Goal: Communication & Community: Answer question/provide support

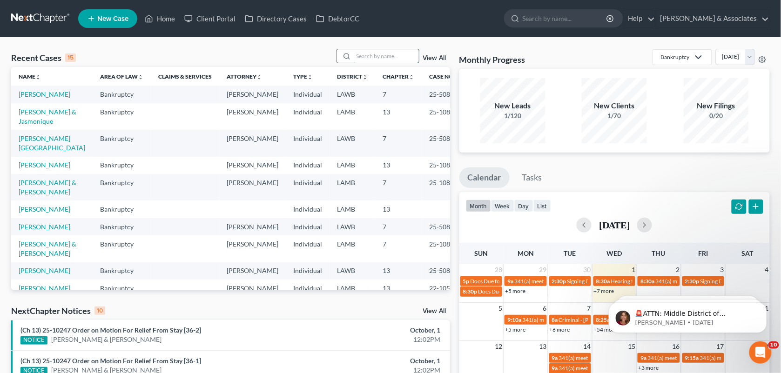
click at [373, 54] on input "search" at bounding box center [386, 55] width 65 height 13
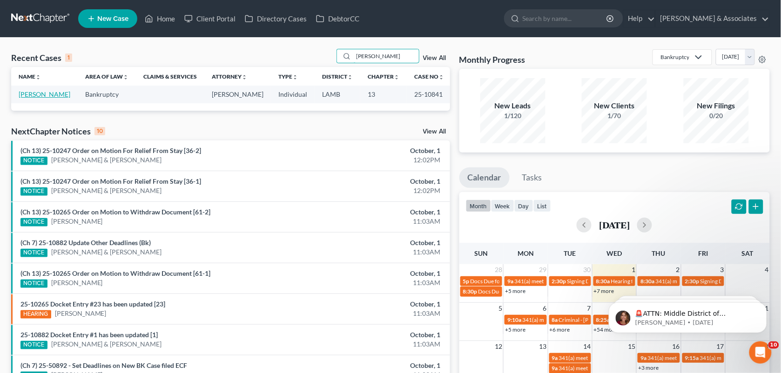
type input "[PERSON_NAME]"
click at [40, 94] on link "[PERSON_NAME]" at bounding box center [45, 94] width 52 height 8
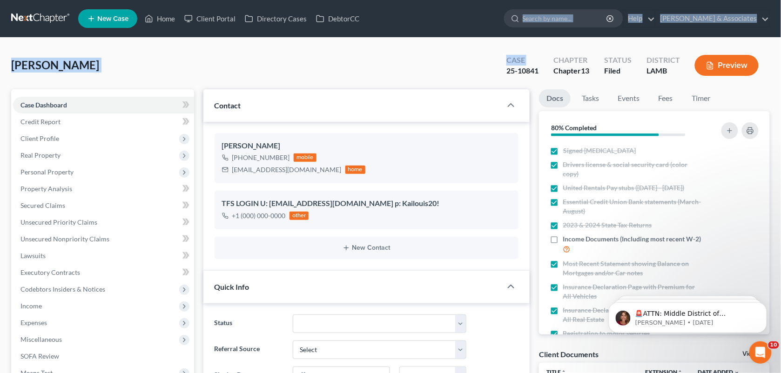
drag, startPoint x: 383, startPoint y: 82, endPoint x: 785, endPoint y: 29, distance: 406.1
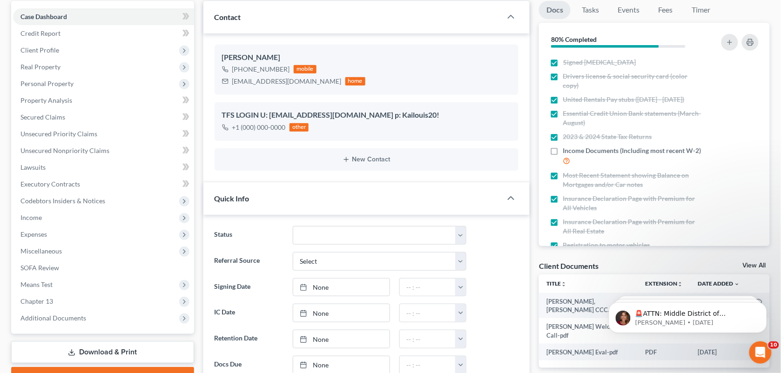
scroll to position [77, 0]
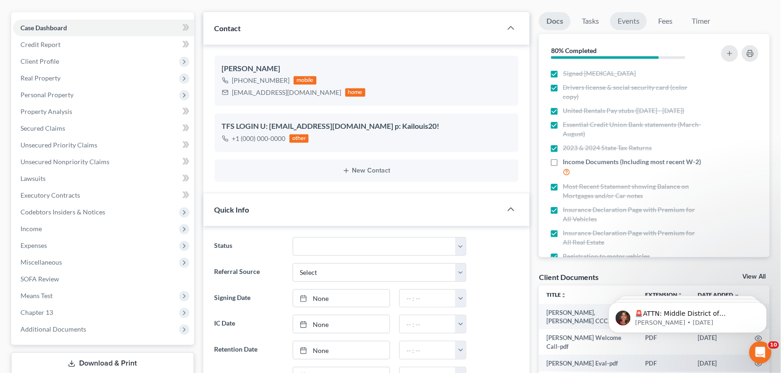
click at [631, 19] on link "Events" at bounding box center [628, 21] width 37 height 18
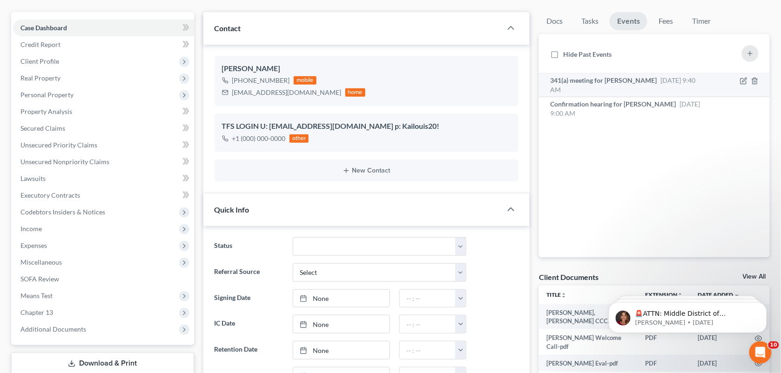
click at [633, 82] on span "341(a) meeting for [PERSON_NAME]" at bounding box center [603, 80] width 107 height 8
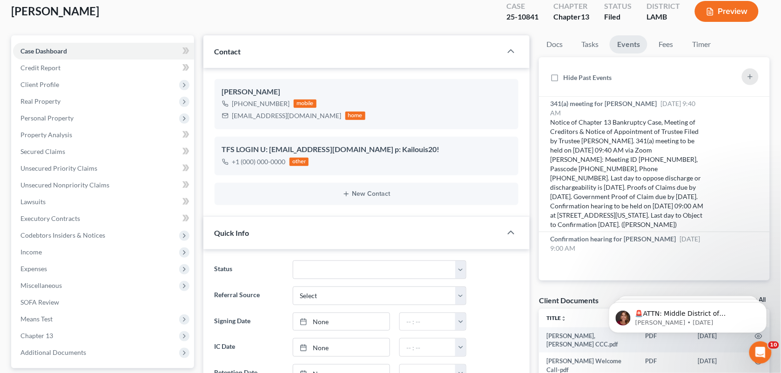
scroll to position [0, 0]
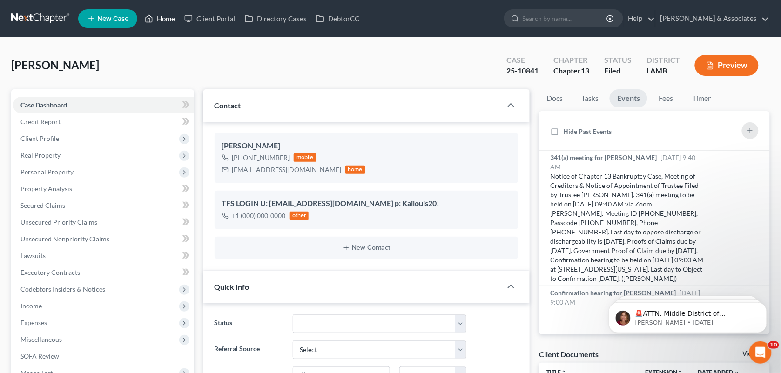
click at [158, 22] on link "Home" at bounding box center [160, 18] width 40 height 17
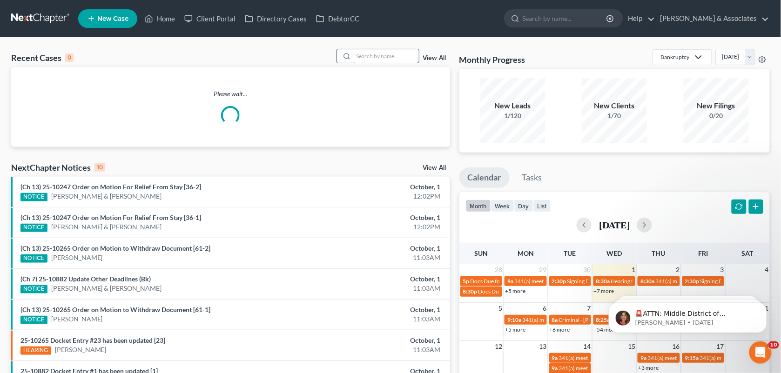
click at [363, 61] on input "search" at bounding box center [386, 55] width 65 height 13
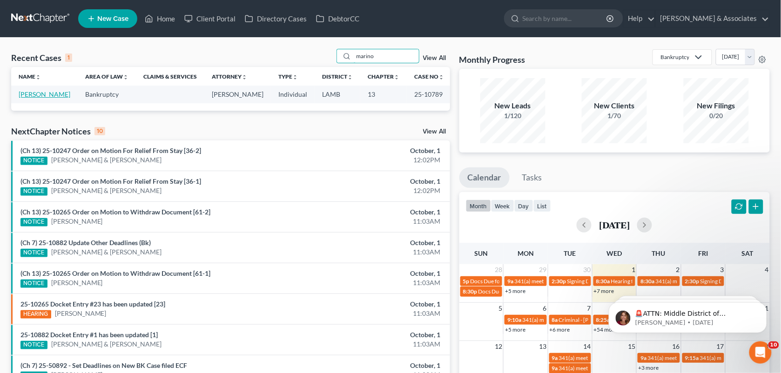
type input "marino"
click at [43, 95] on link "[PERSON_NAME]" at bounding box center [45, 94] width 52 height 8
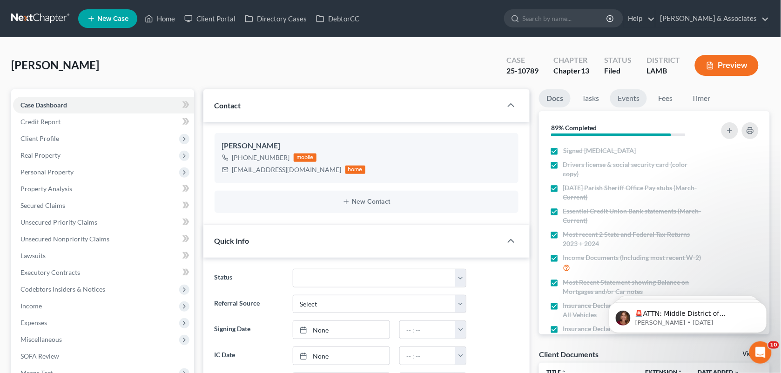
scroll to position [1223, 0]
click at [627, 104] on link "Events" at bounding box center [628, 98] width 37 height 18
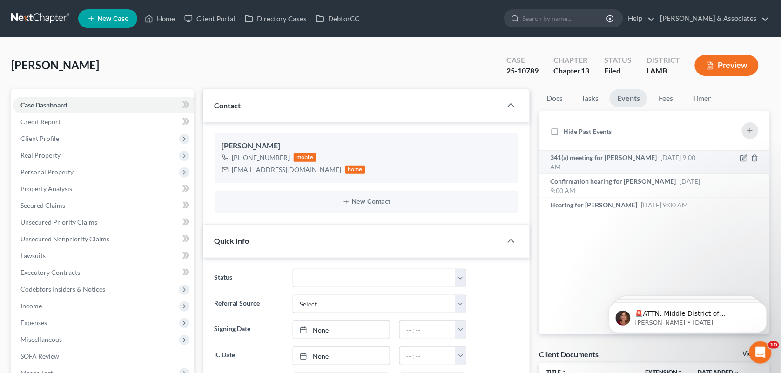
click at [627, 157] on span "341(a) meeting for [PERSON_NAME]" at bounding box center [603, 158] width 107 height 8
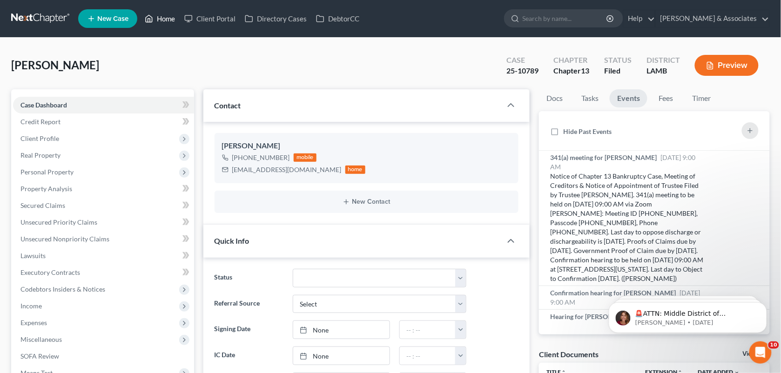
click at [166, 15] on link "Home" at bounding box center [160, 18] width 40 height 17
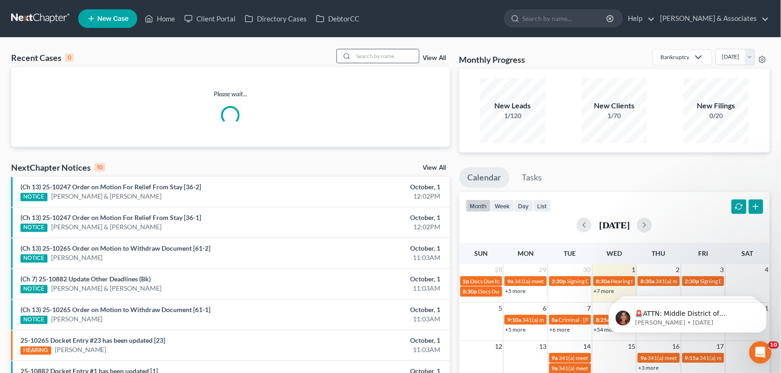
click at [354, 56] on input "search" at bounding box center [386, 55] width 65 height 13
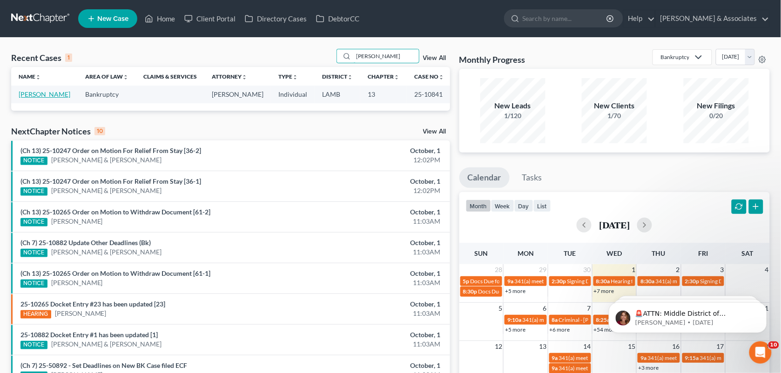
type input "[PERSON_NAME]"
click at [49, 94] on link "[PERSON_NAME]" at bounding box center [45, 94] width 52 height 8
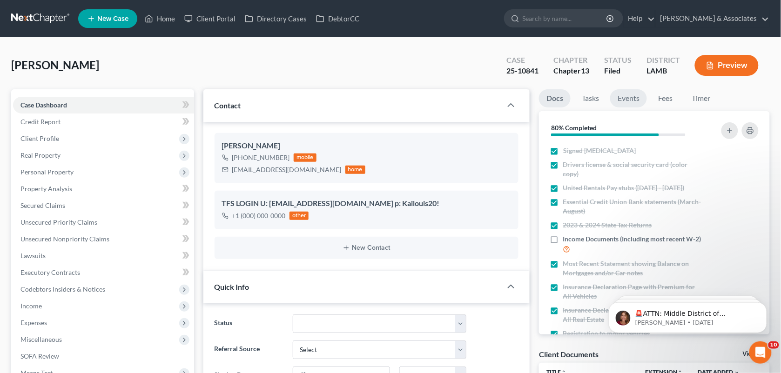
scroll to position [801, 0]
click at [627, 98] on link "Events" at bounding box center [628, 98] width 37 height 18
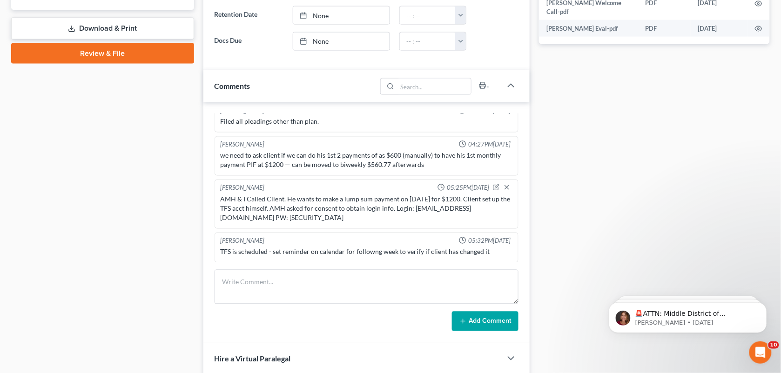
scroll to position [445, 0]
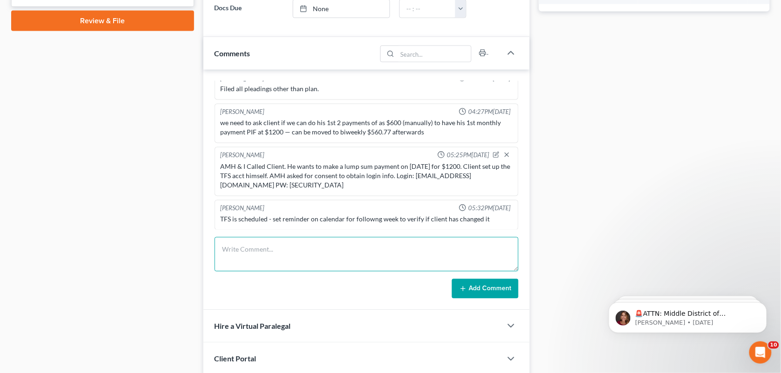
click at [366, 245] on textarea at bounding box center [367, 254] width 304 height 34
click at [351, 261] on textarea at bounding box center [367, 254] width 304 height 34
click at [461, 251] on textarea "He wanted to know when his 341 meeting is. I let him know November" at bounding box center [367, 254] width 304 height 34
click at [479, 257] on textarea "He wanted to know when his 341 meeting is. I let him know [DATE], @ 9:40AM" at bounding box center [367, 254] width 304 height 34
type textarea "He wanted to know when his 341 meeting is. I let him know [DATE], @ 9:40AM."
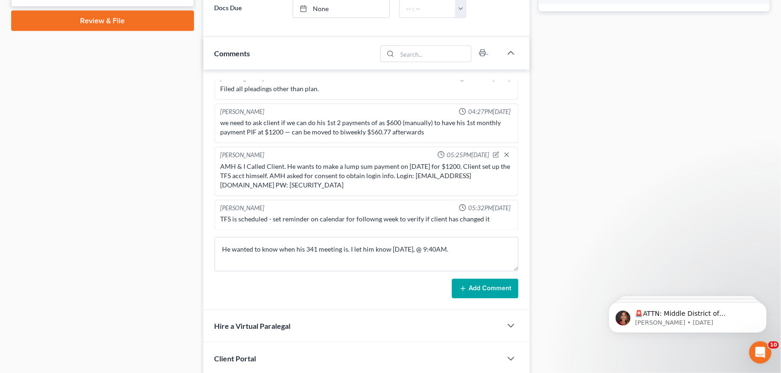
click at [480, 287] on button "Add Comment" at bounding box center [485, 289] width 67 height 20
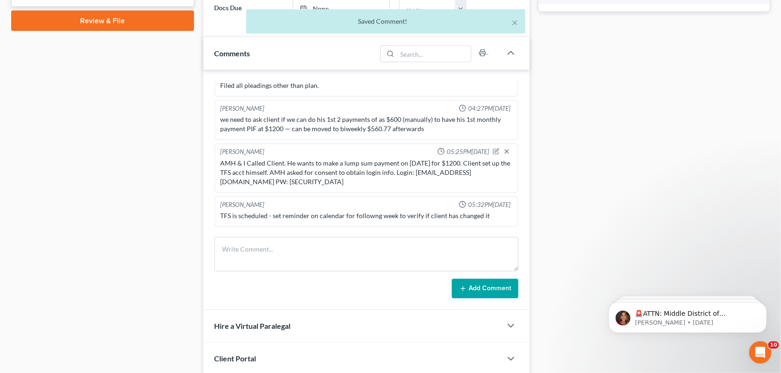
scroll to position [836, 0]
